Goal: Obtain resource: Download file/media

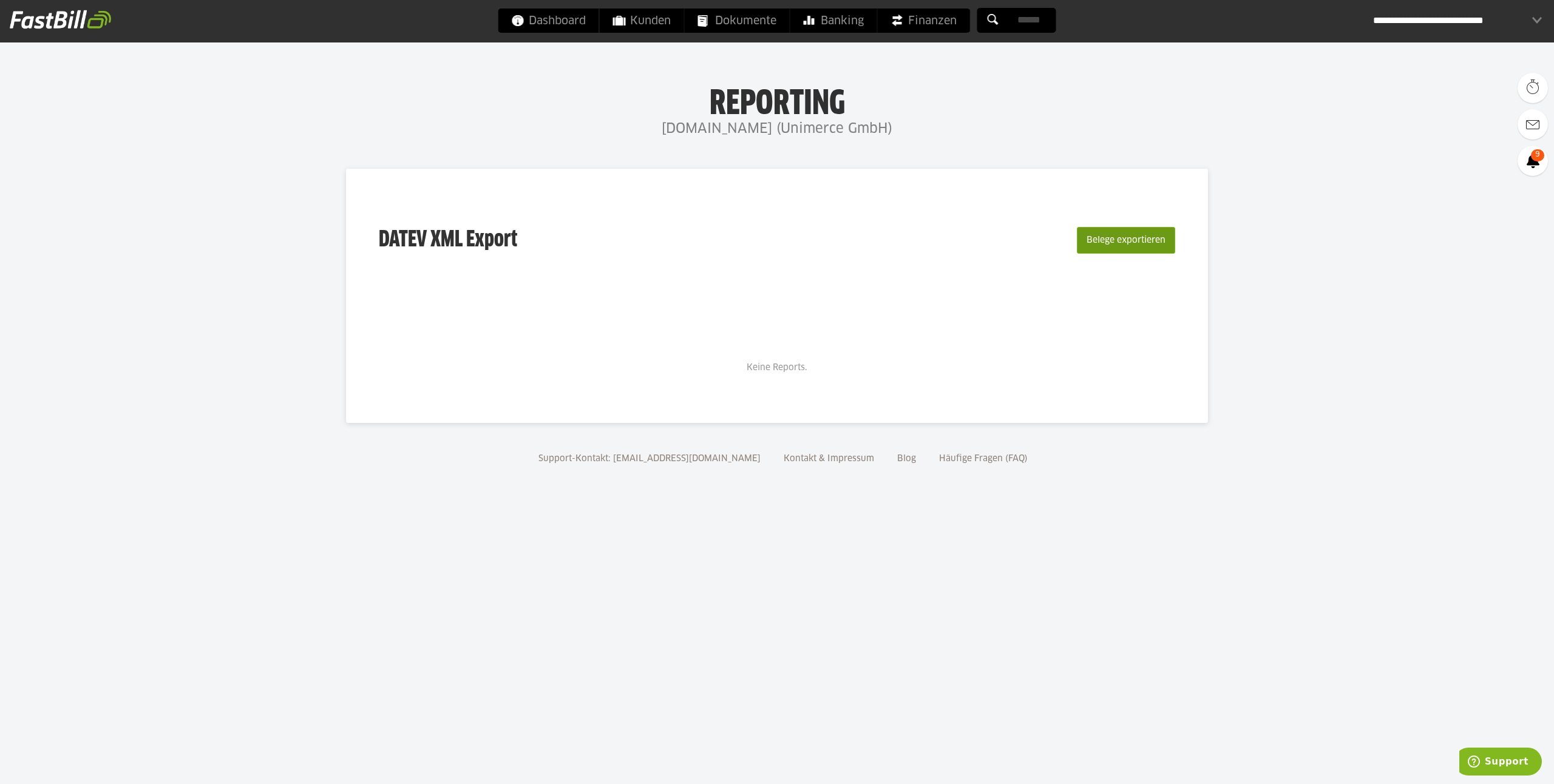
drag, startPoint x: 1130, startPoint y: 246, endPoint x: 1124, endPoint y: 247, distance: 6.1
click at [1124, 247] on button "Belege exportieren" at bounding box center [1126, 240] width 98 height 26
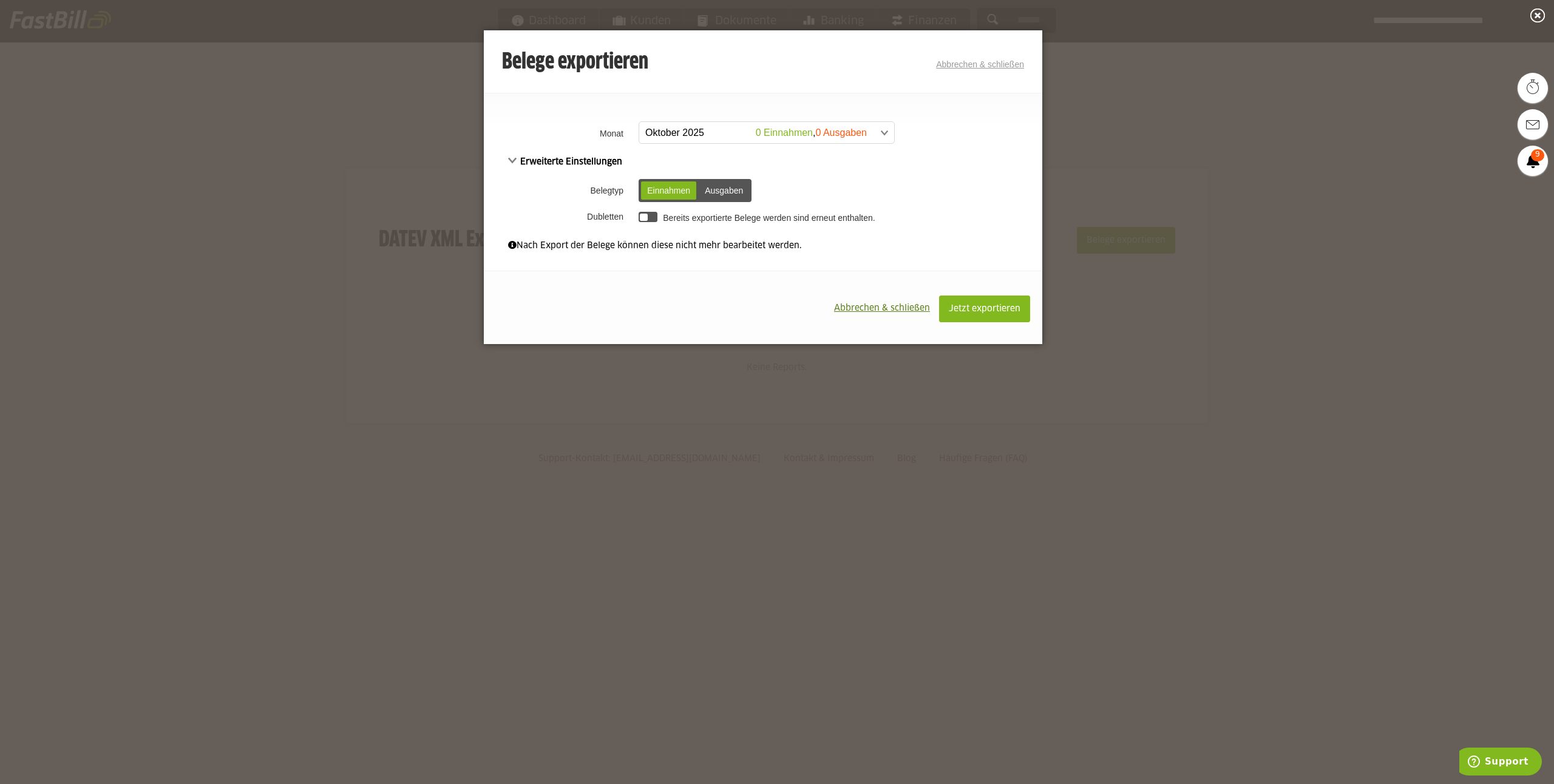
click at [726, 129] on span at bounding box center [760, 133] width 255 height 22
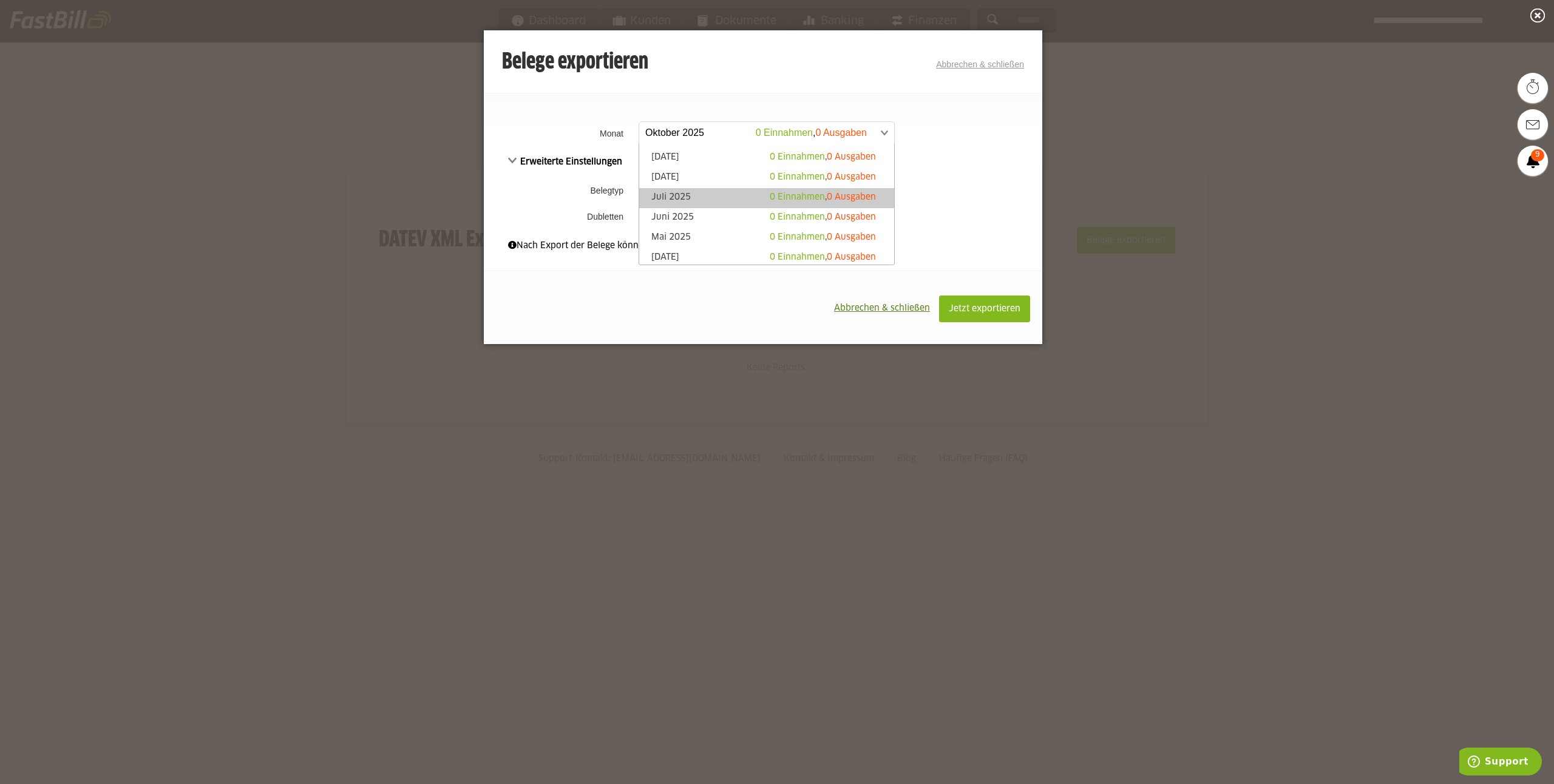
scroll to position [23, 0]
click at [548, 201] on th "Belegtyp" at bounding box center [560, 190] width 152 height 32
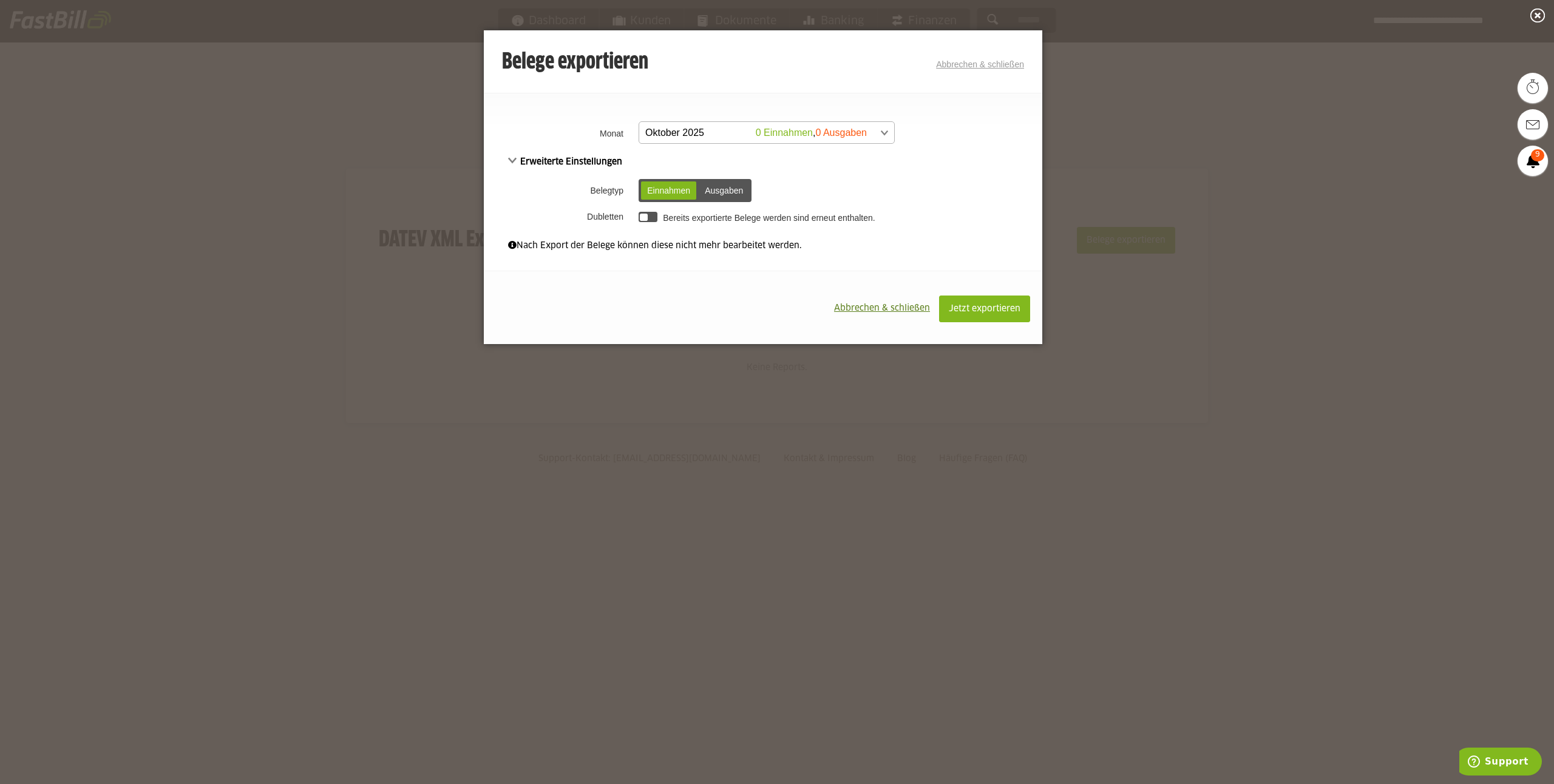
scroll to position [0, 0]
click at [758, 127] on span at bounding box center [760, 133] width 255 height 22
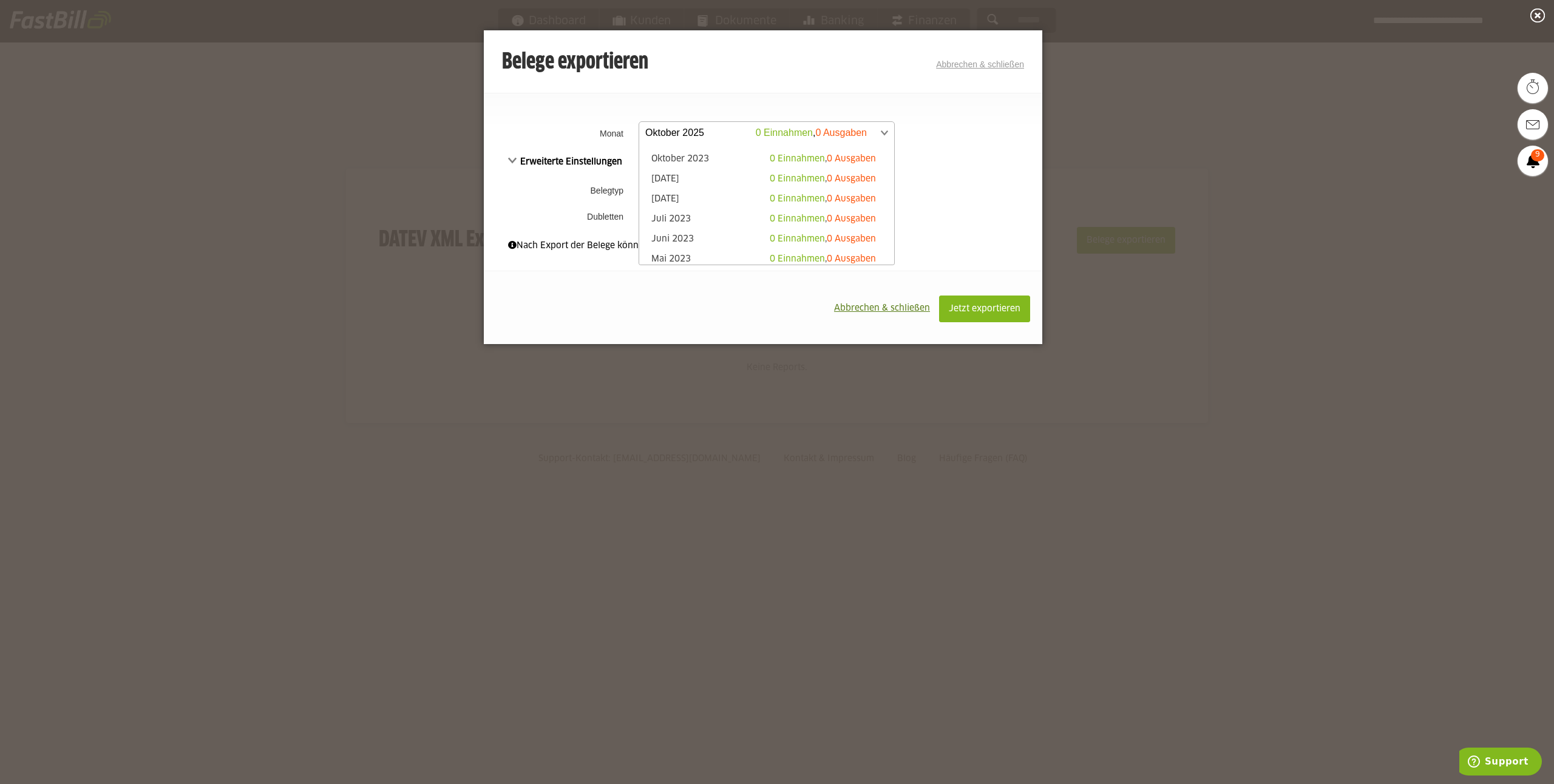
scroll to position [208, 0]
click at [1008, 143] on td "**********" at bounding box center [839, 133] width 407 height 31
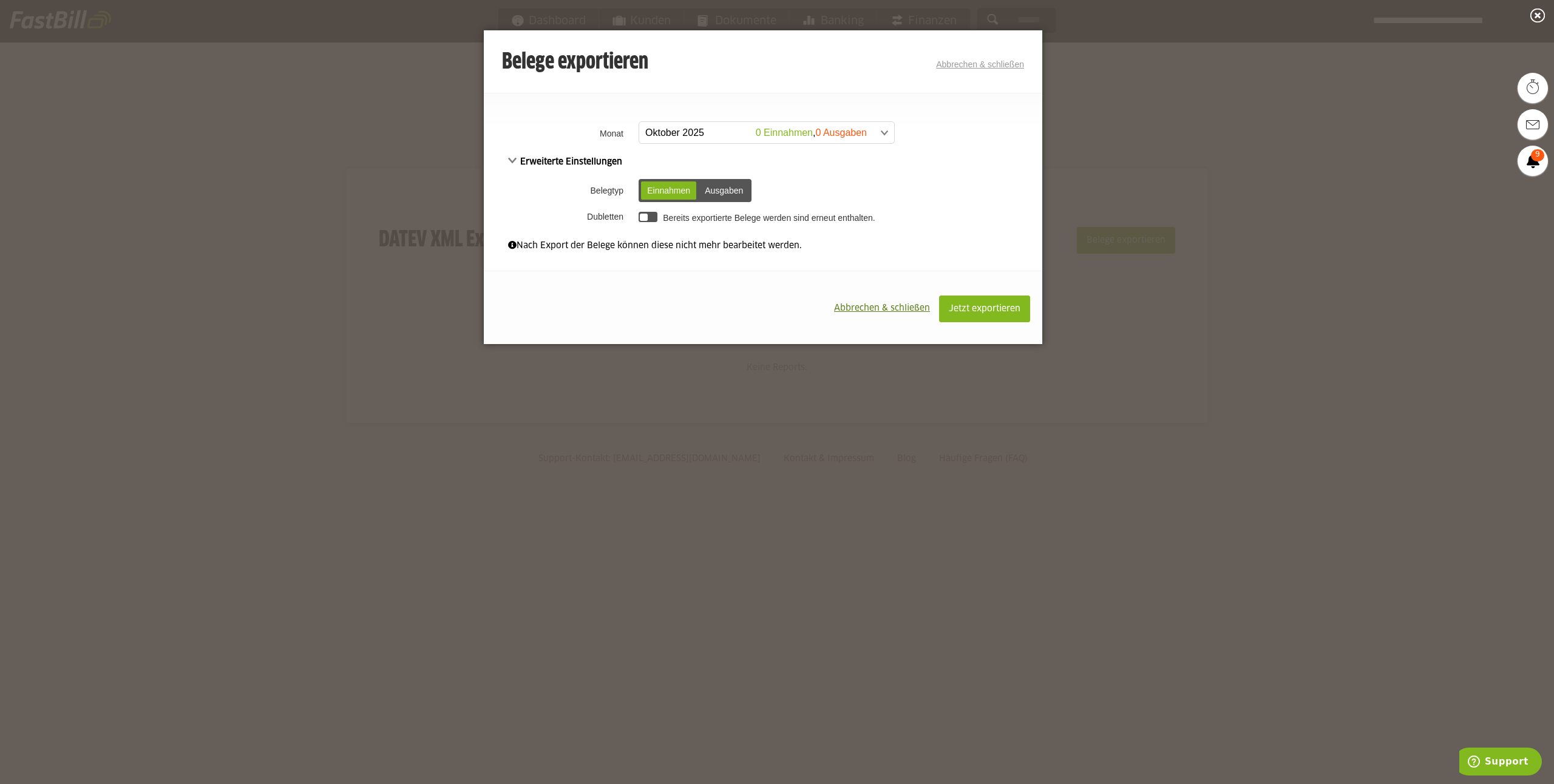
click at [980, 58] on div "Belege exportieren Abbrechen & schließen" at bounding box center [763, 62] width 522 height 24
click at [977, 65] on link "Abbrechen & schließen" at bounding box center [980, 64] width 88 height 10
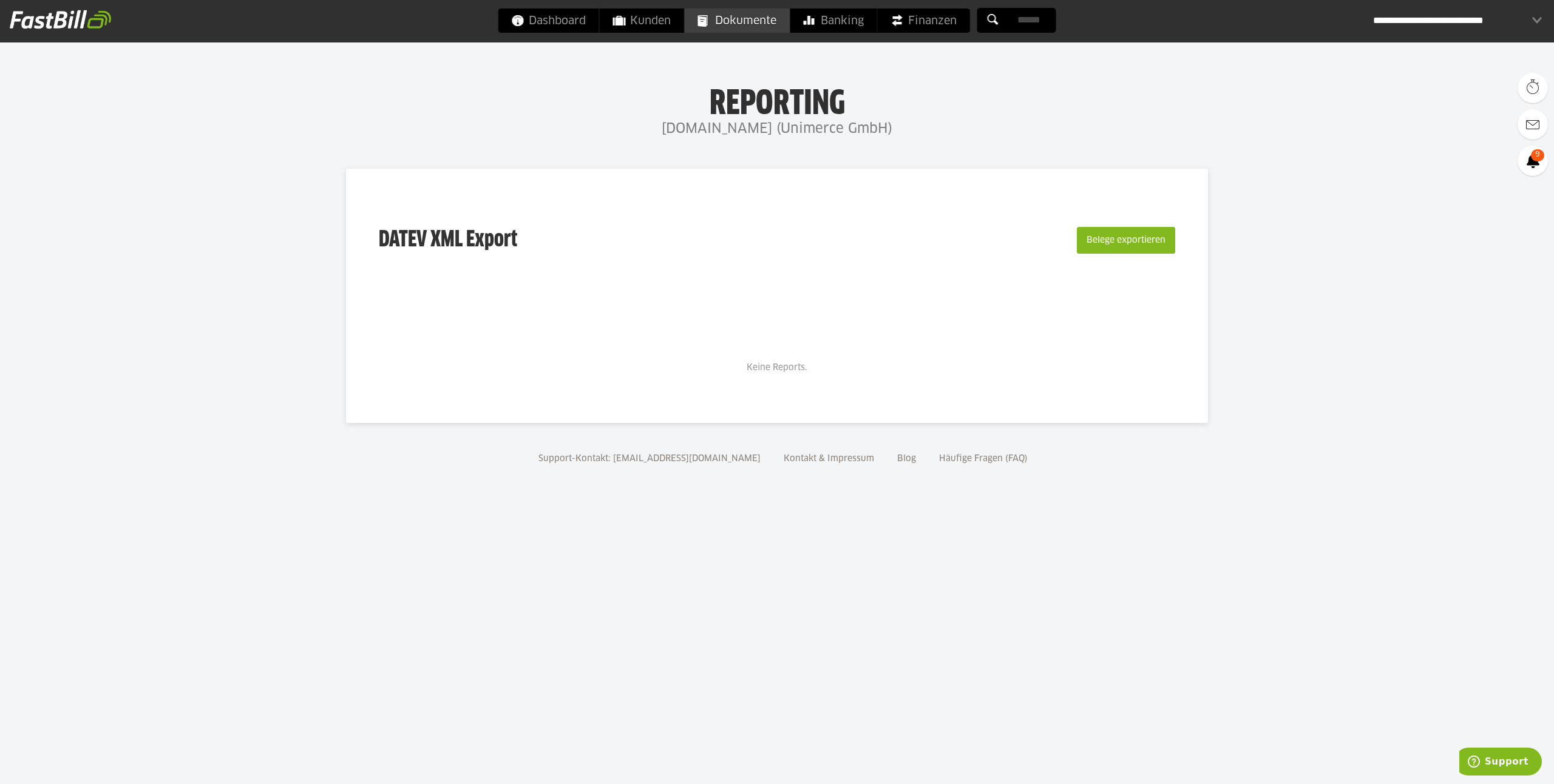
click at [707, 16] on link "Dokumente" at bounding box center [737, 21] width 105 height 24
